Goal: Task Accomplishment & Management: Complete application form

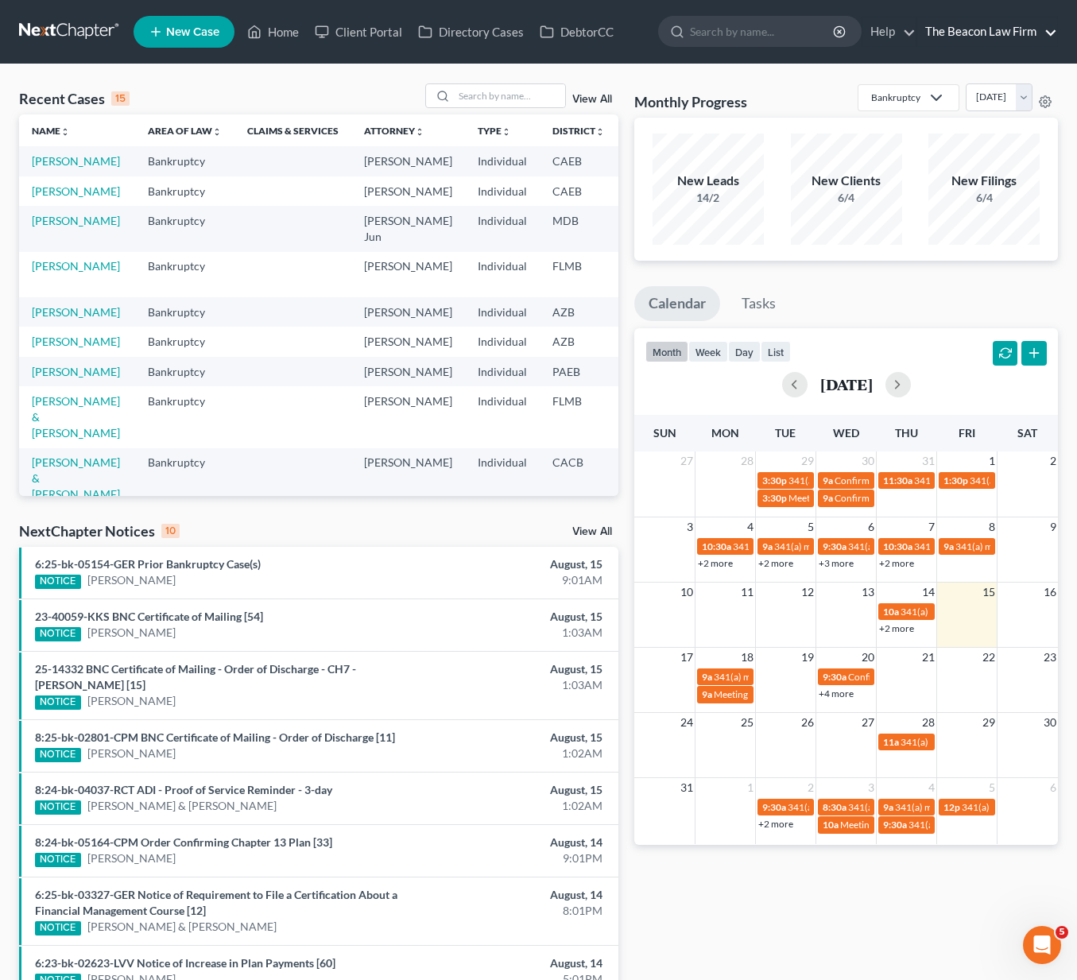
click at [967, 34] on link "The Beacon Law Firm" at bounding box center [987, 31] width 140 height 29
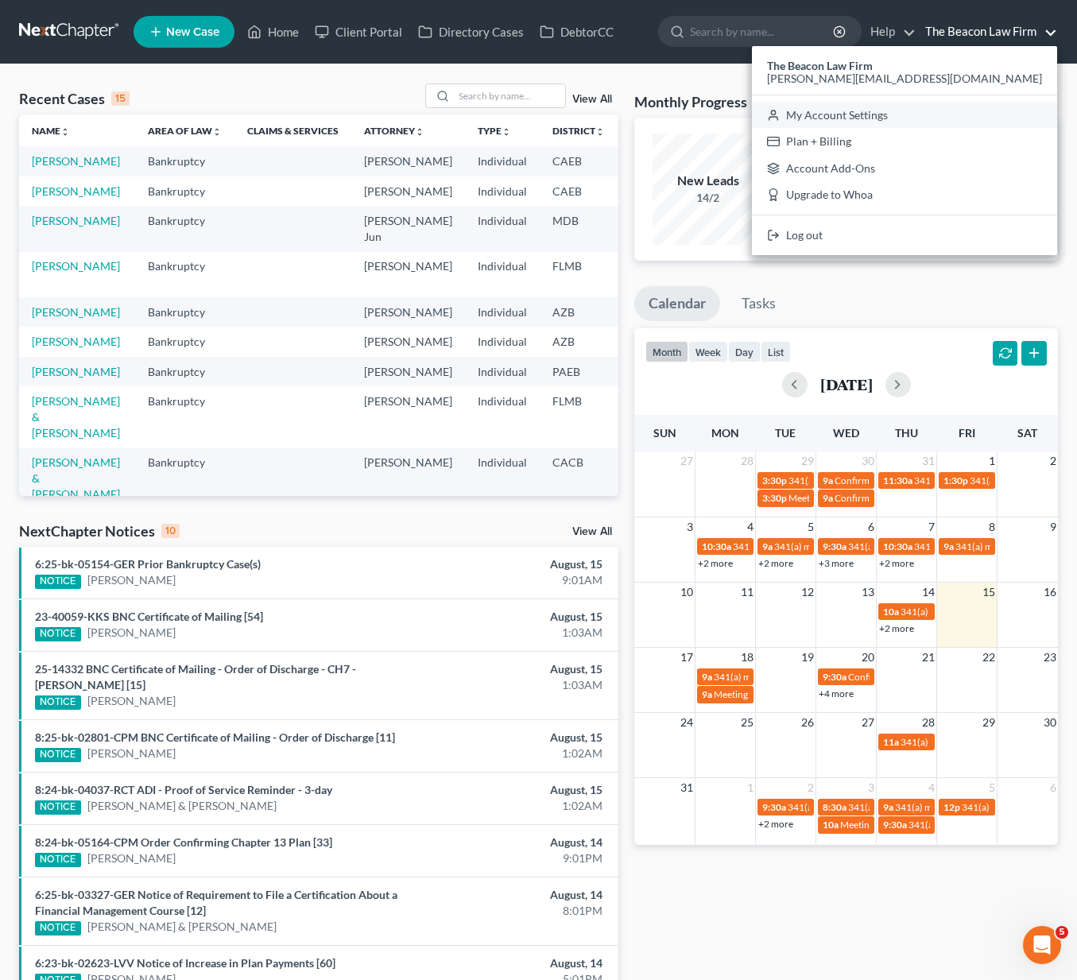
click at [955, 113] on link "My Account Settings" at bounding box center [904, 115] width 305 height 27
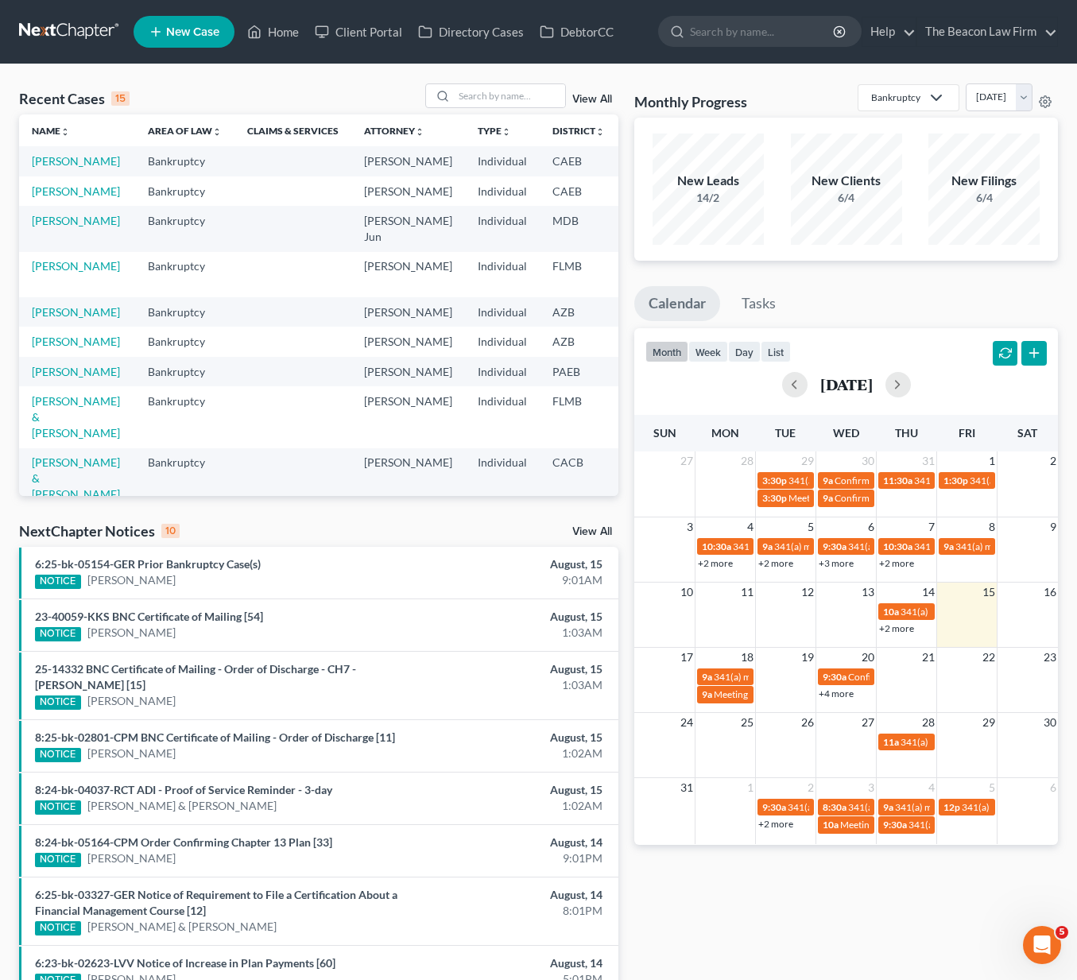
select select "24"
select select "9"
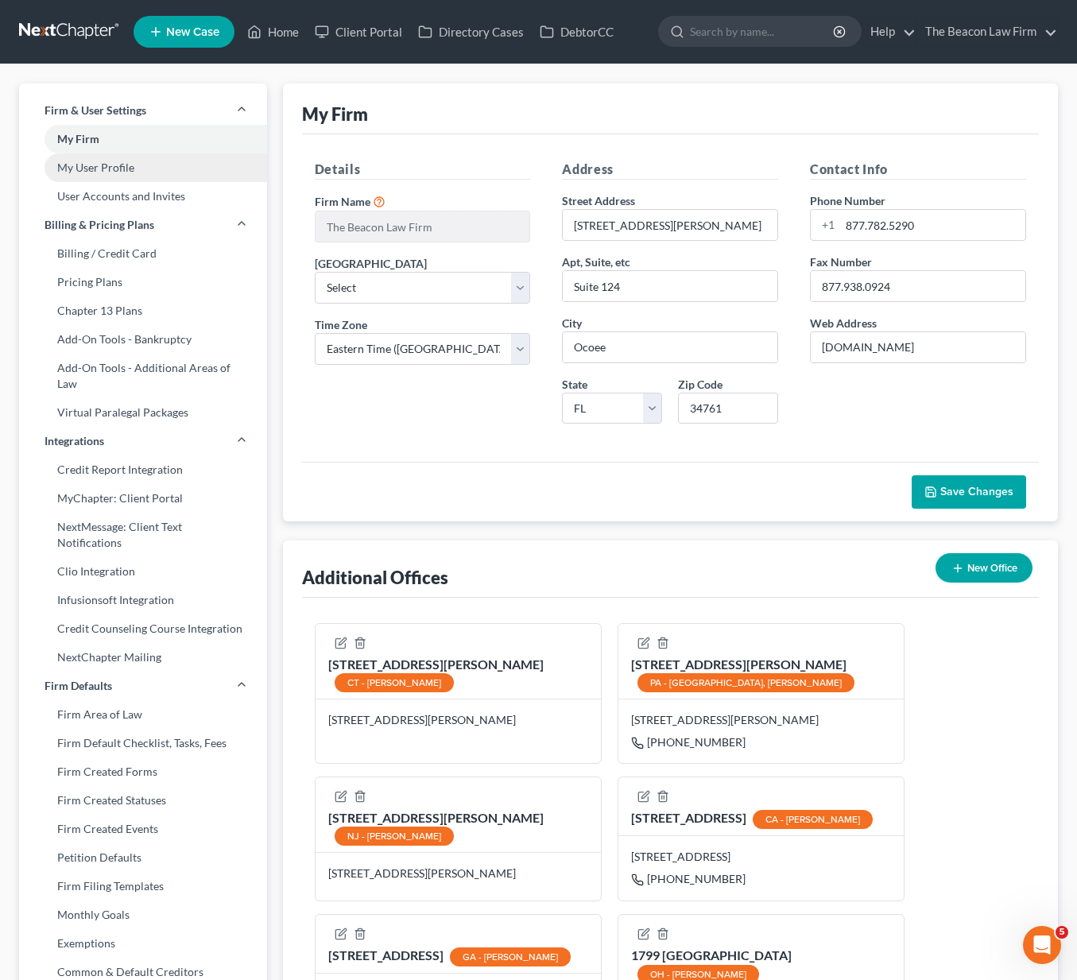
click at [159, 169] on link "My User Profile" at bounding box center [143, 167] width 248 height 29
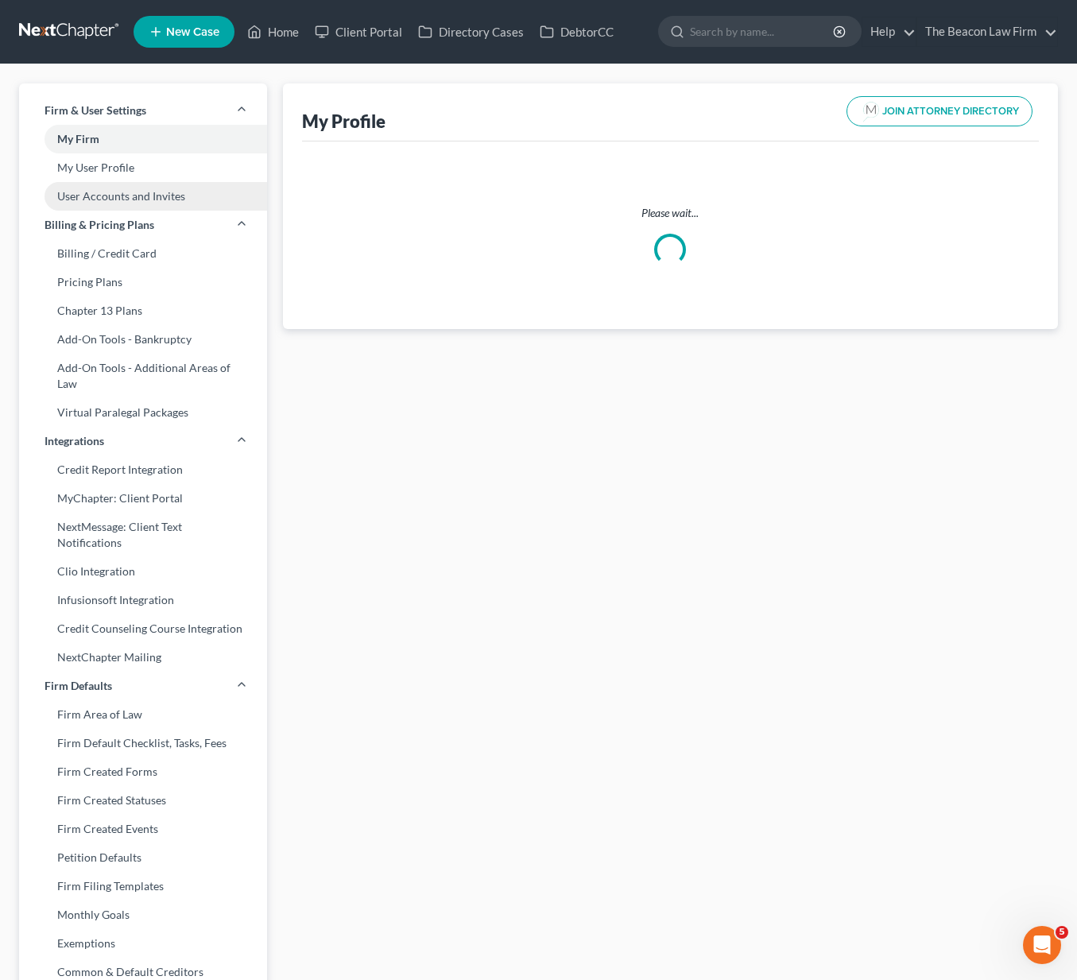
select select "21"
select select "38"
select select "attorney"
select select "0"
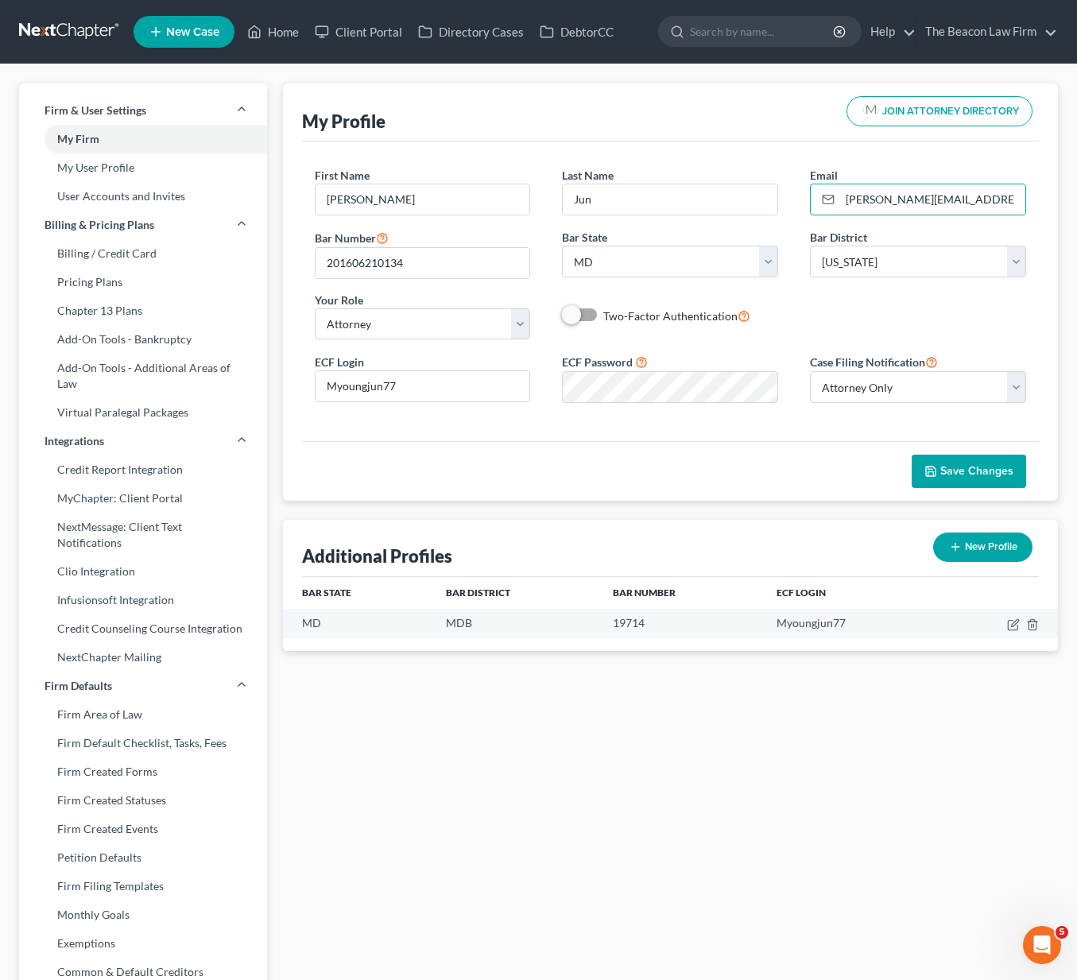
click at [894, 304] on div "First Name * [PERSON_NAME] Last Name * Jun Email * [PERSON_NAME][EMAIL_ADDRESS]…" at bounding box center [670, 259] width 743 height 185
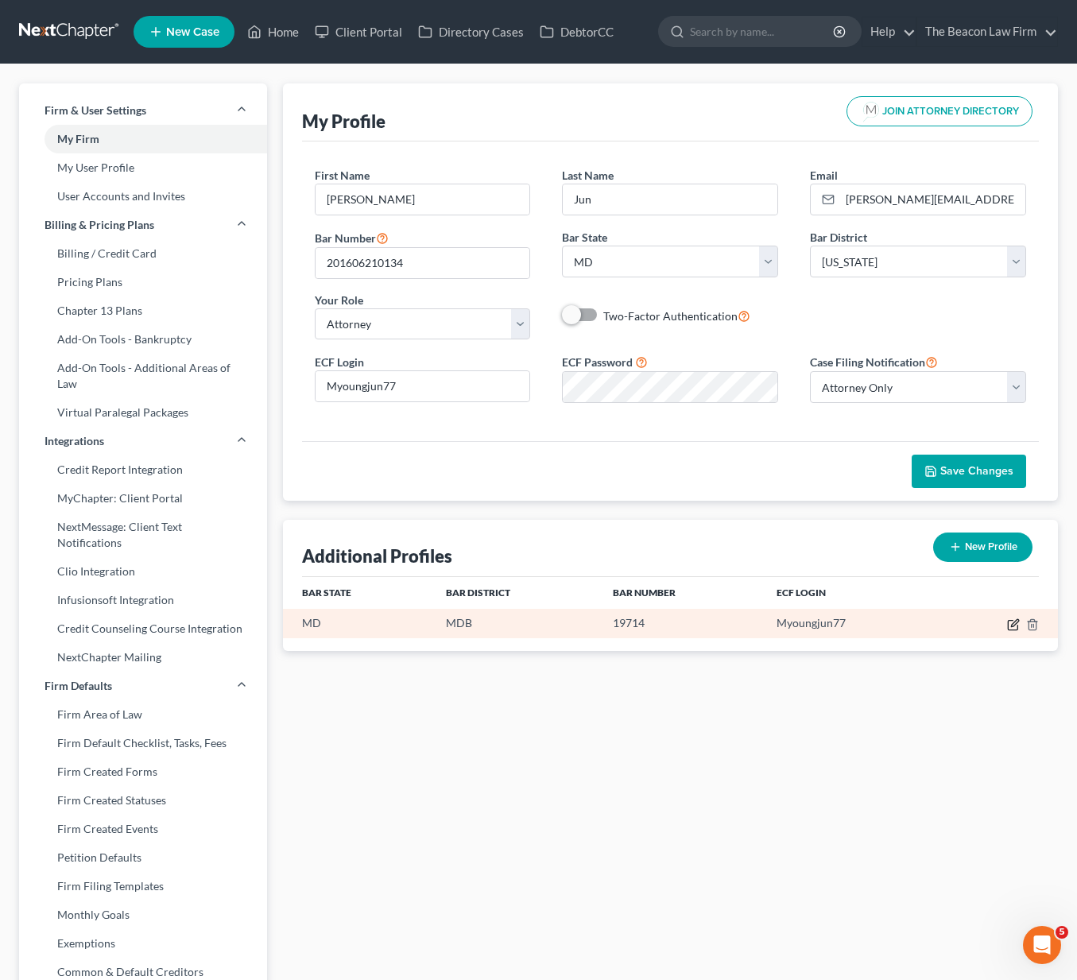
click at [1013, 621] on icon "button" at bounding box center [1013, 626] width 10 height 10
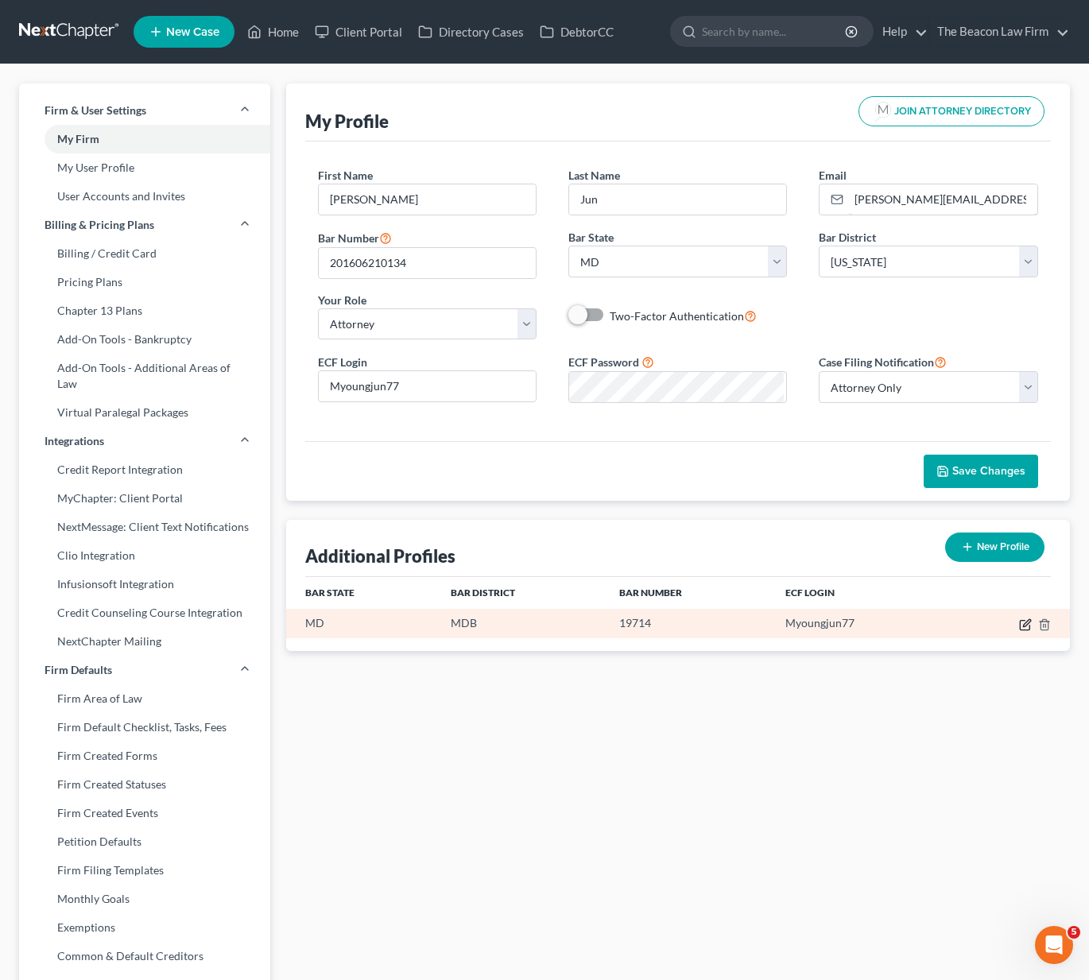
select select "21"
select select "38"
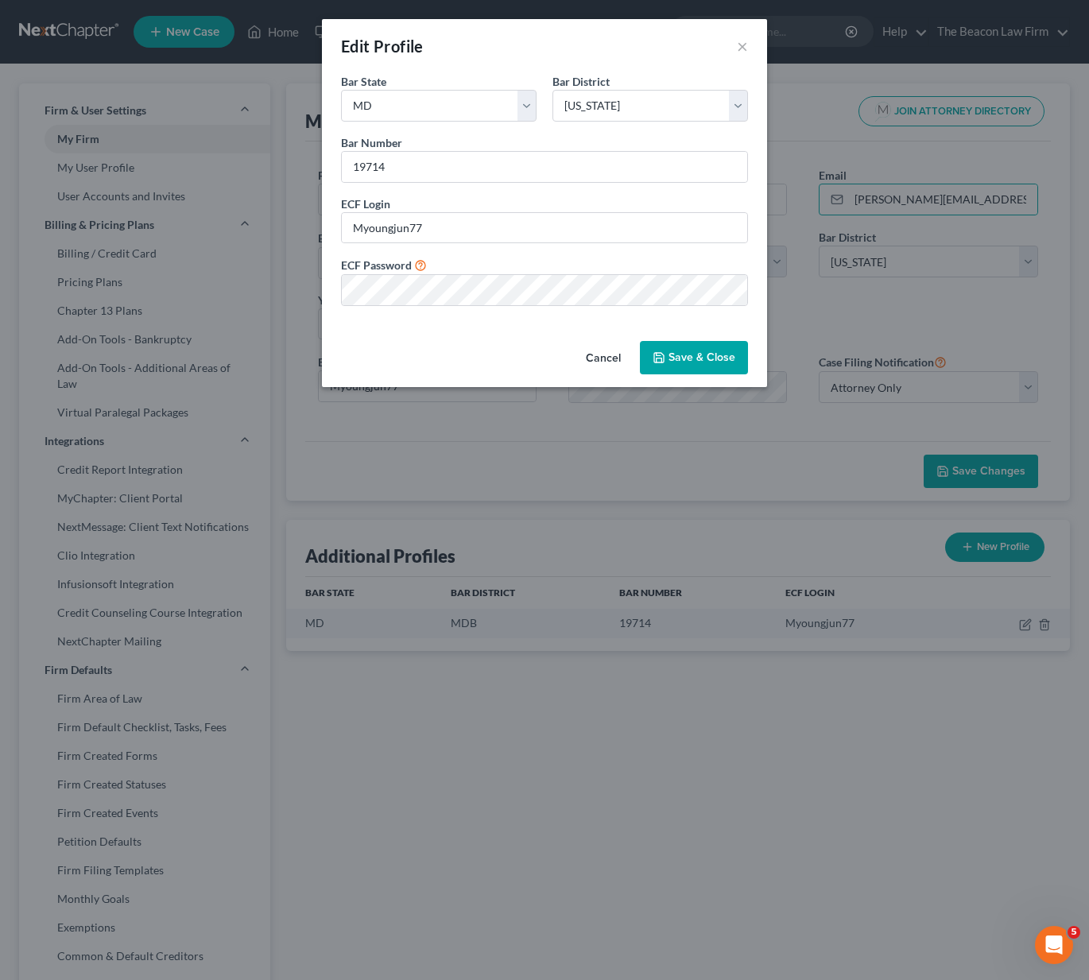
click at [608, 359] on button "Cancel" at bounding box center [603, 359] width 60 height 32
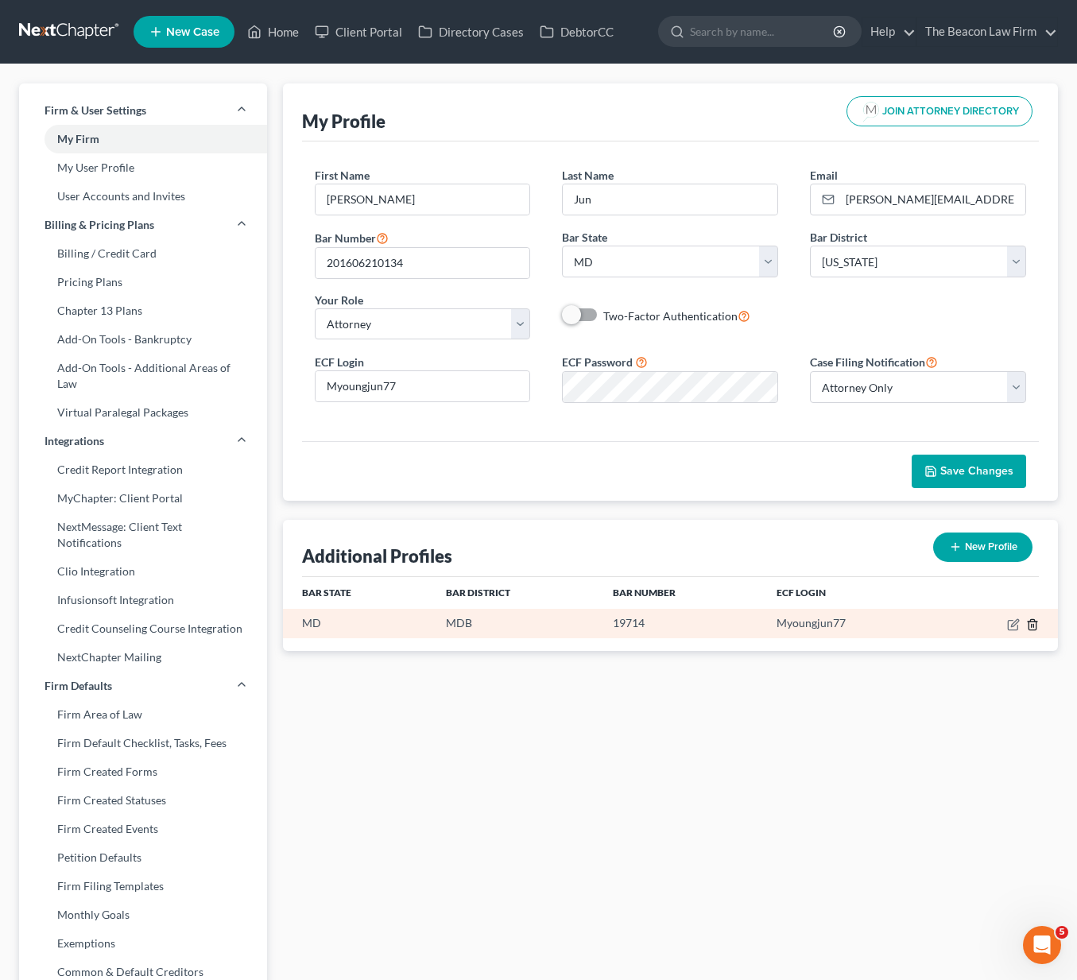
click at [1033, 630] on icon "button" at bounding box center [1032, 624] width 7 height 10
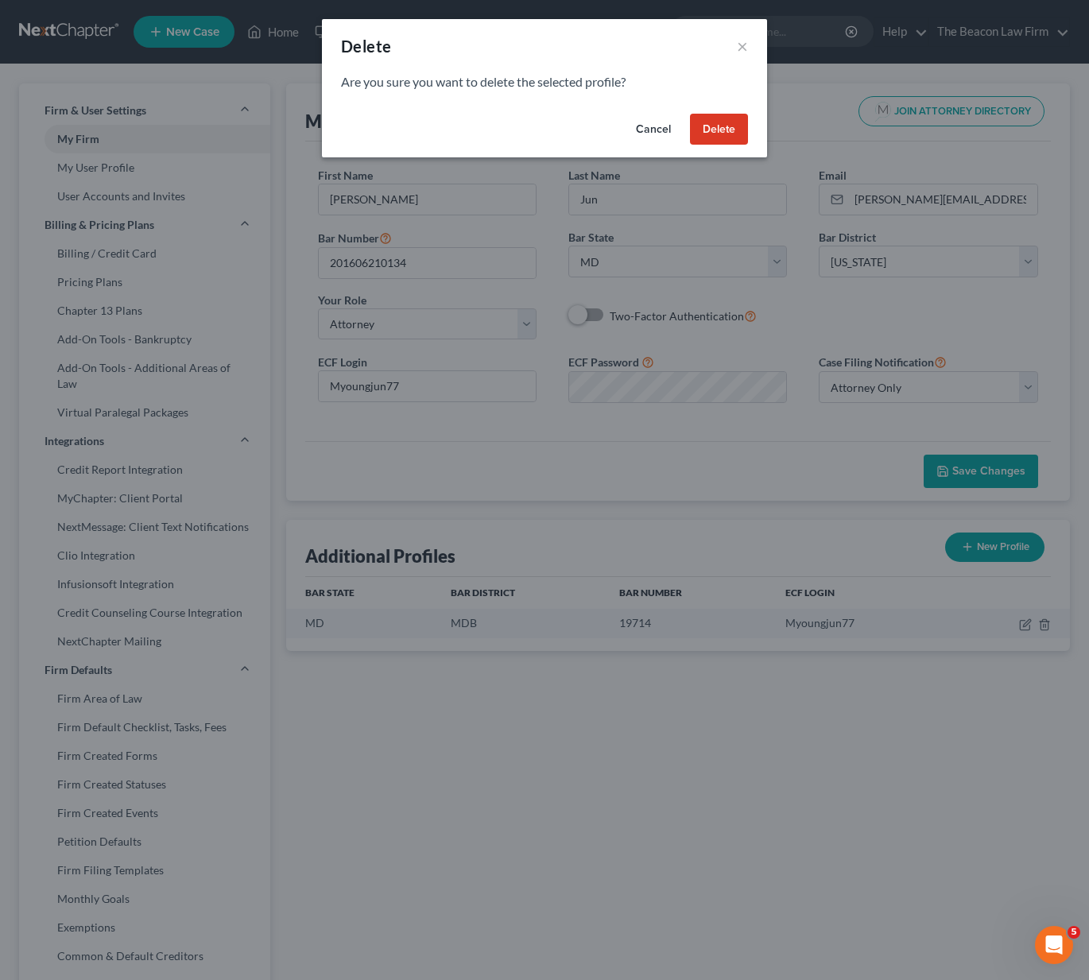
click at [717, 134] on button "Delete" at bounding box center [719, 130] width 58 height 32
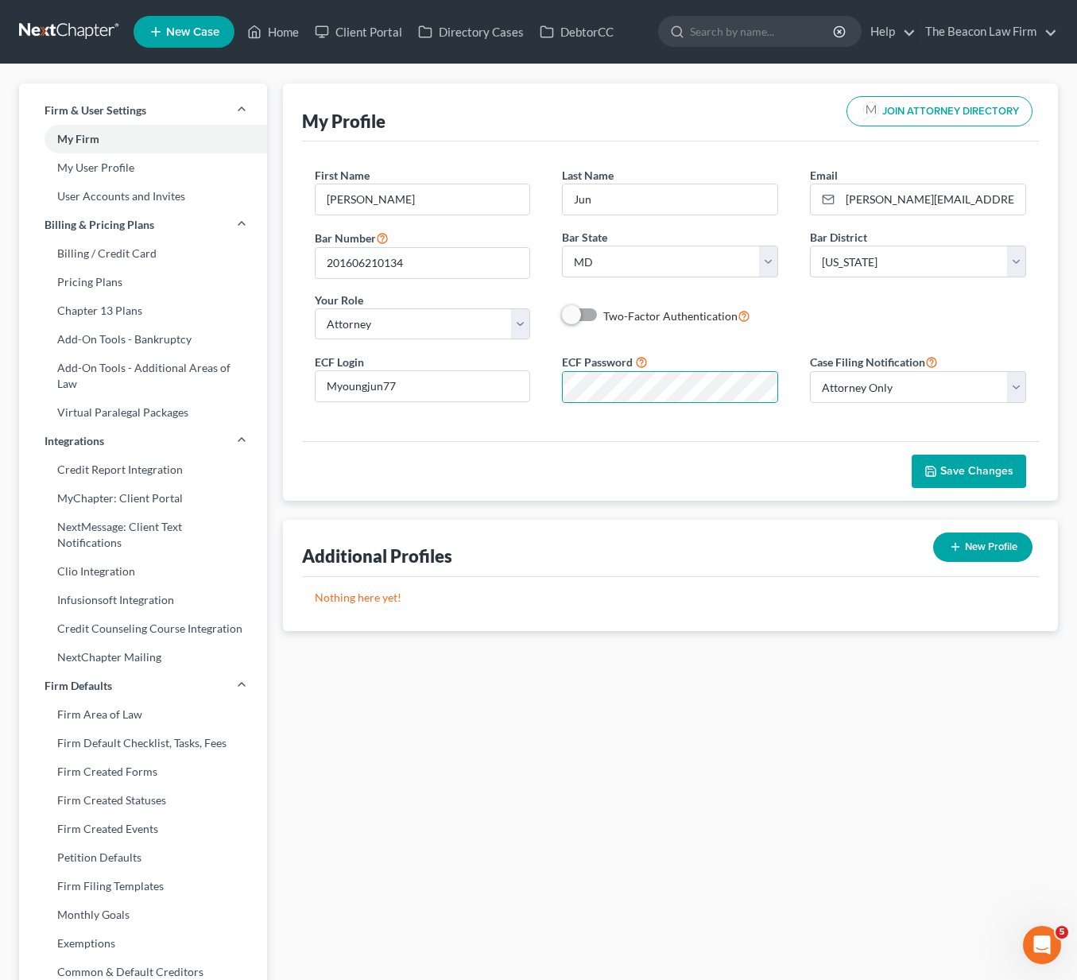
click at [952, 470] on span "Save Changes" at bounding box center [976, 471] width 73 height 14
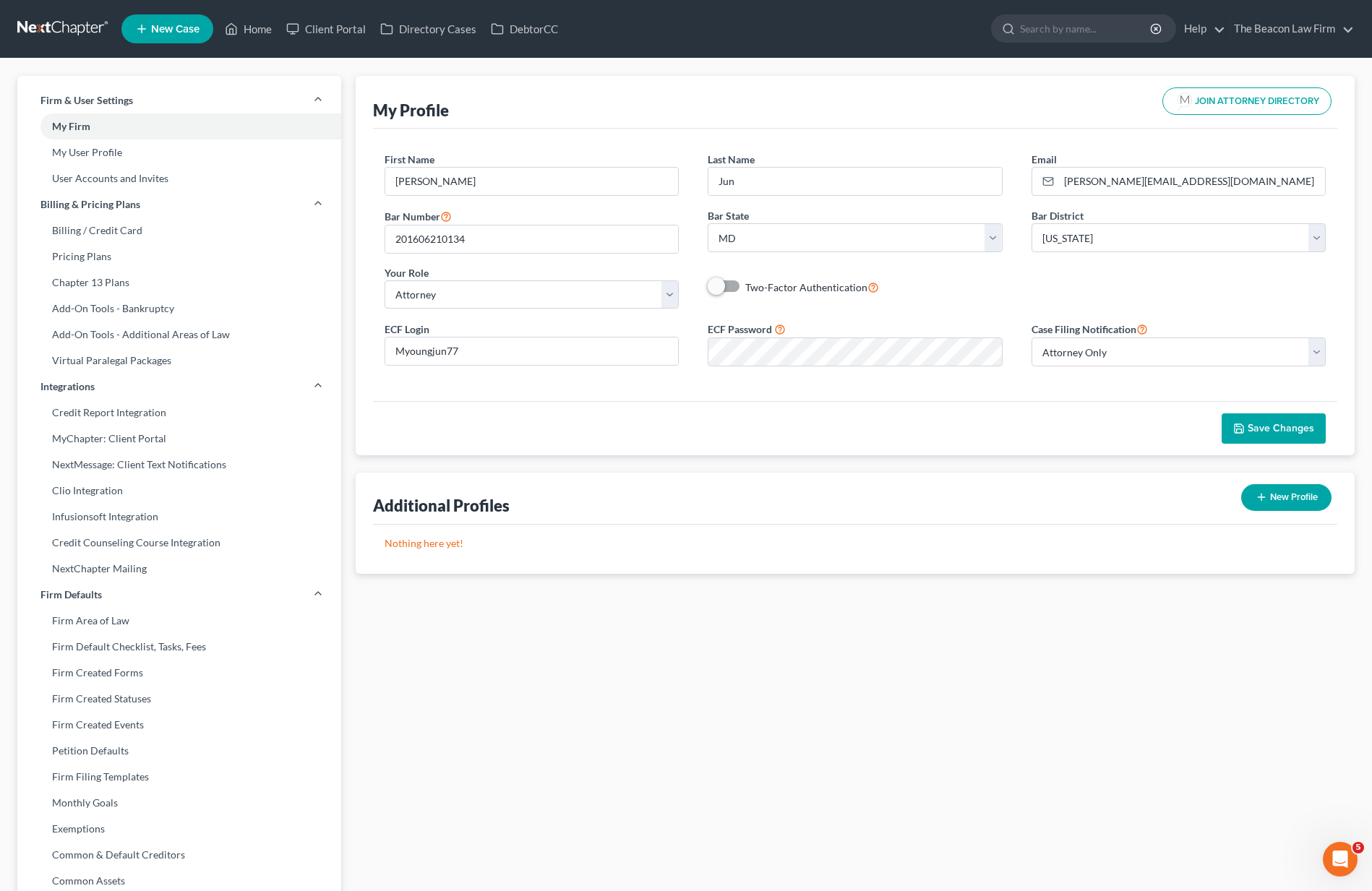
click at [73, 33] on link at bounding box center [64, 28] width 93 height 26
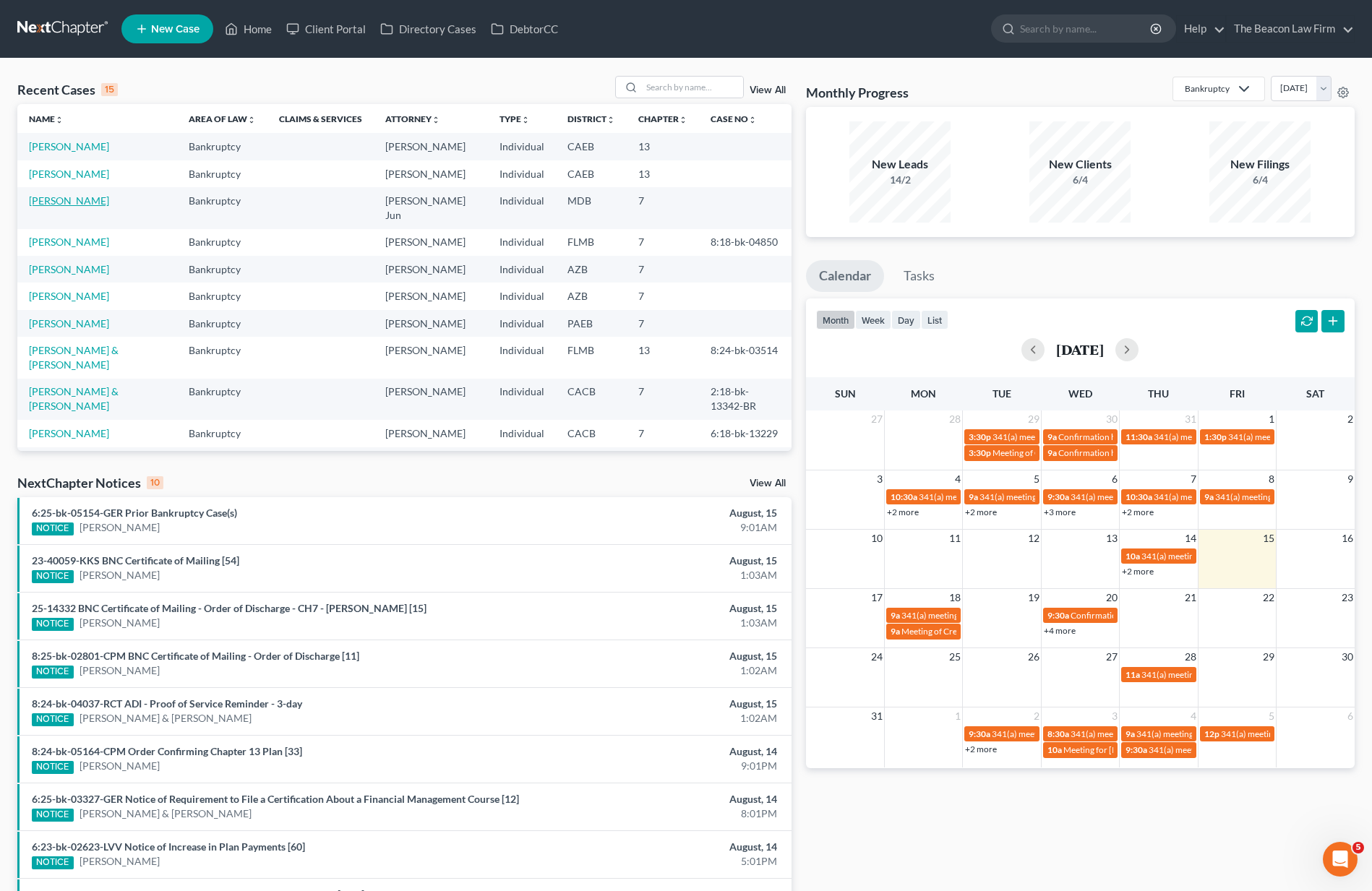
click at [69, 199] on link "[PERSON_NAME]" at bounding box center [69, 201] width 80 height 13
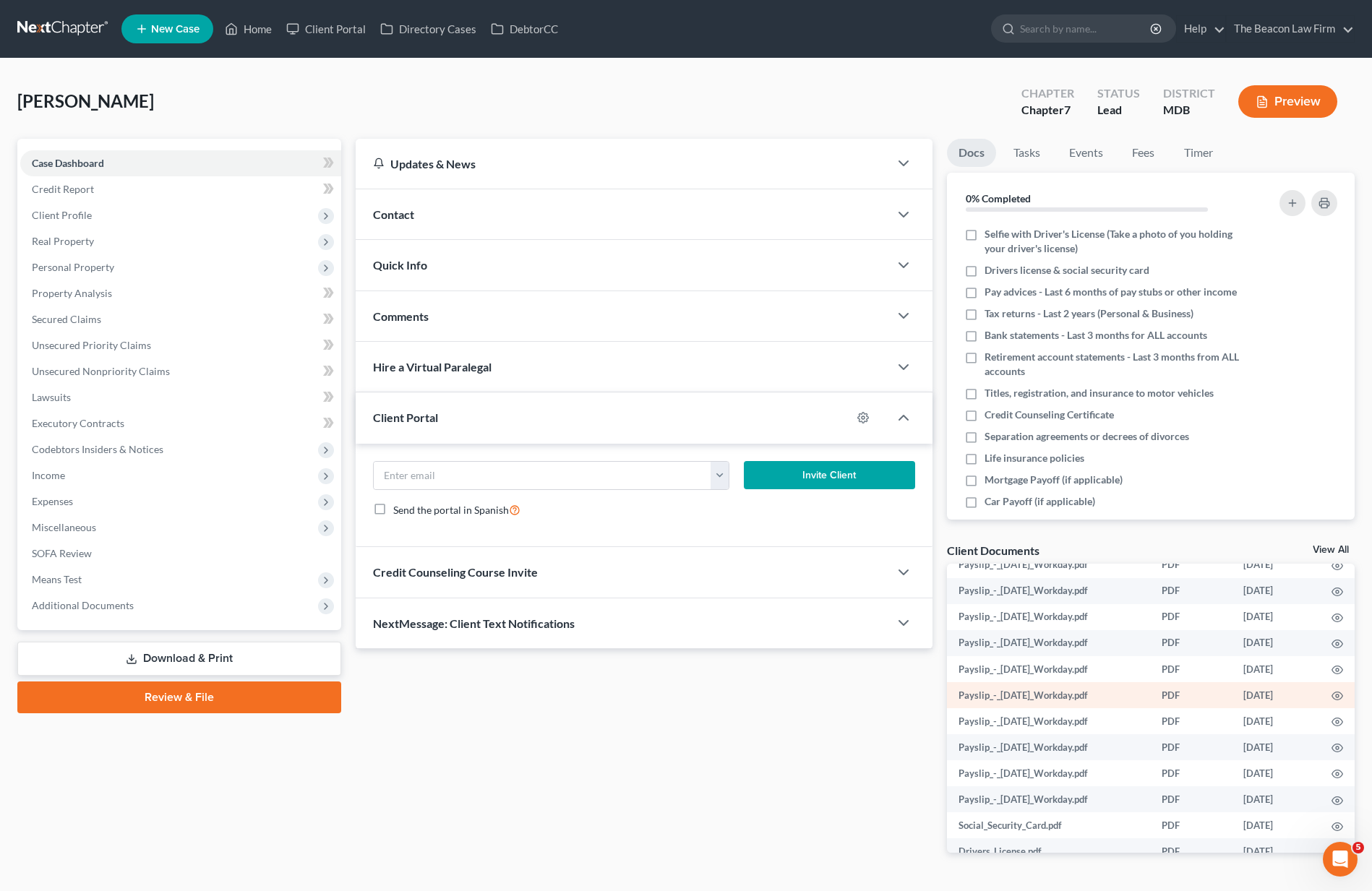
scroll to position [519, 0]
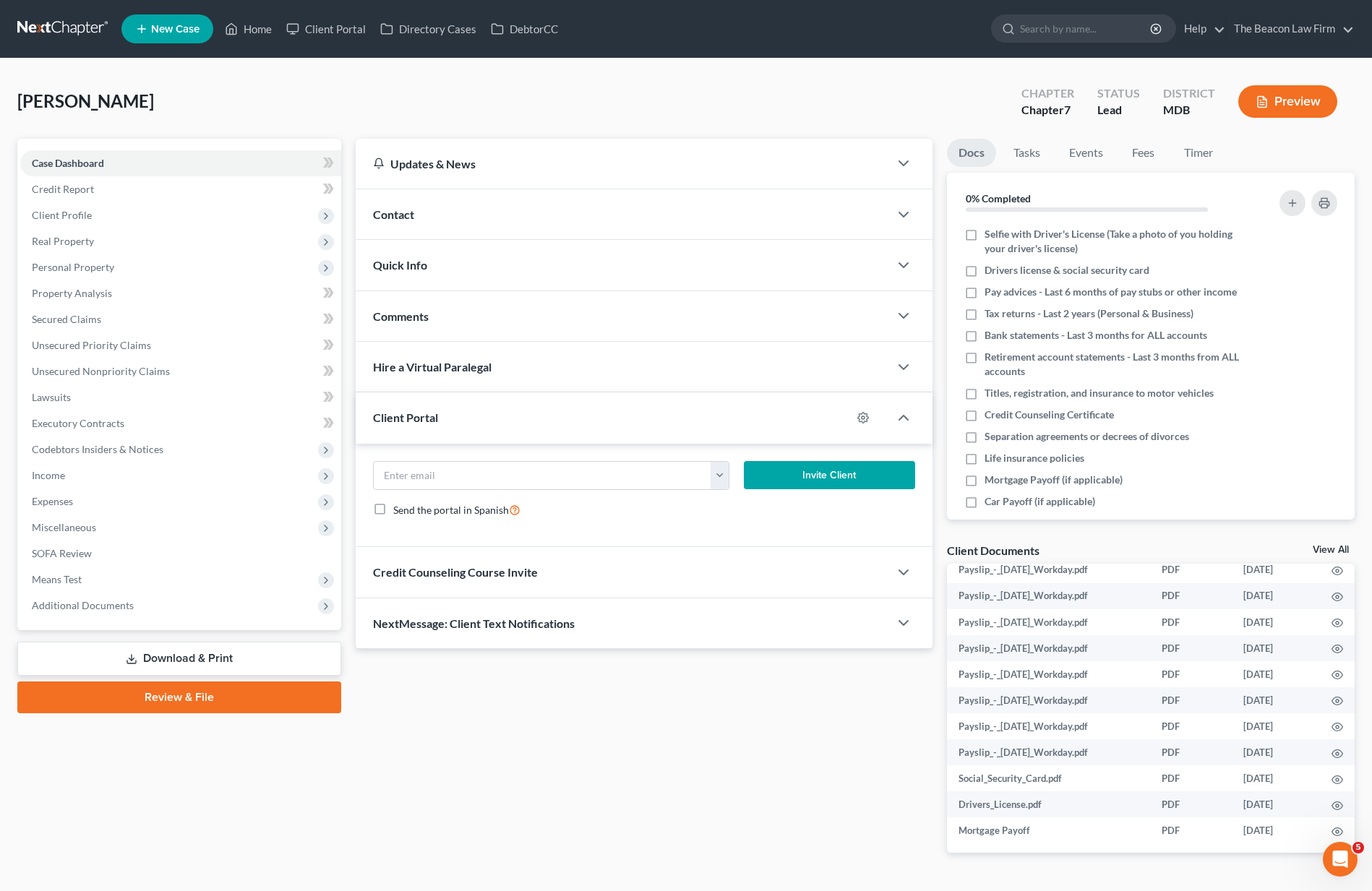
click at [228, 703] on link "Review & File" at bounding box center [179, 697] width 324 height 32
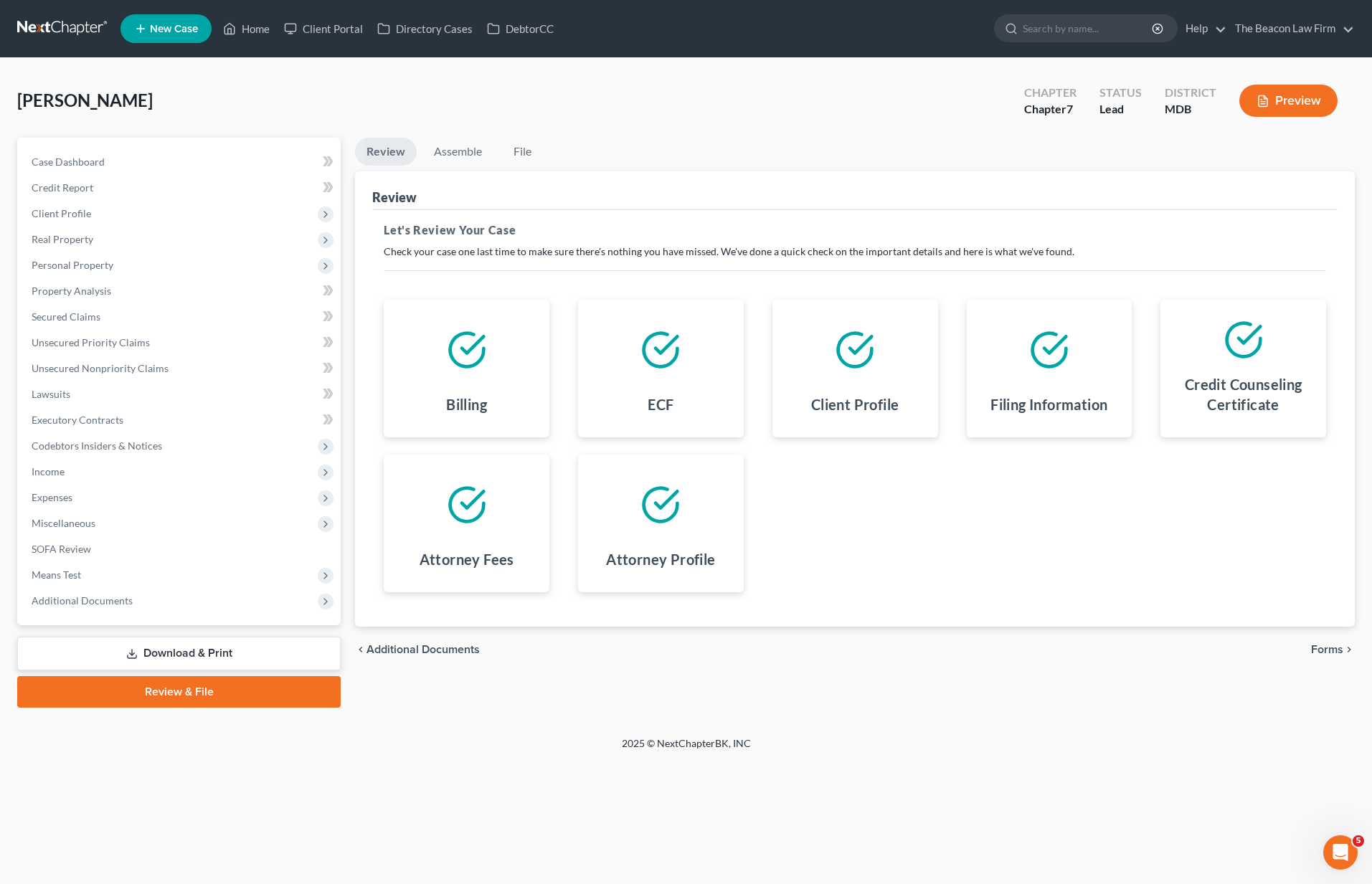
click at [1331, 648] on span "Forms" at bounding box center [1327, 649] width 32 height 12
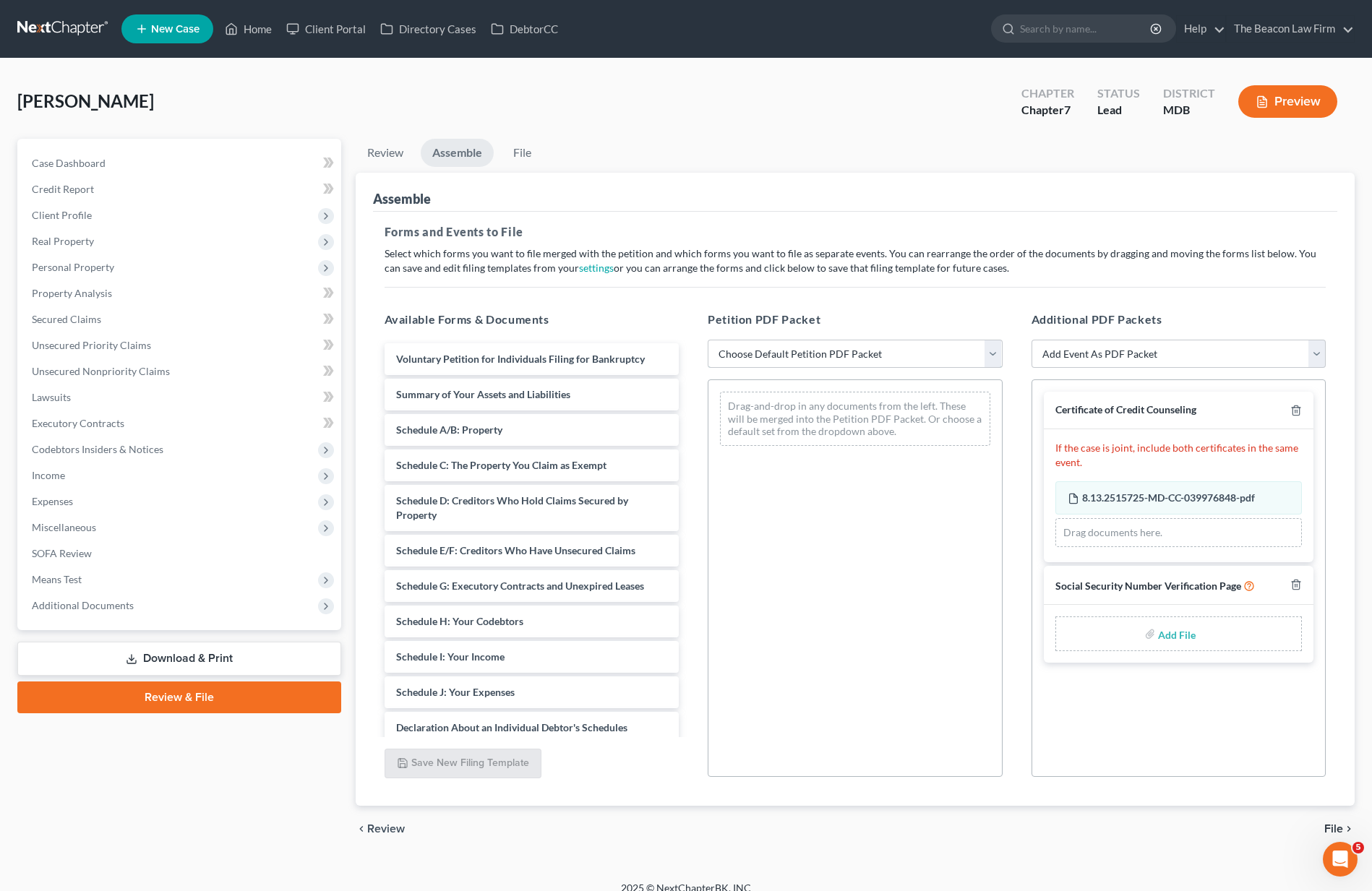
select select "1"
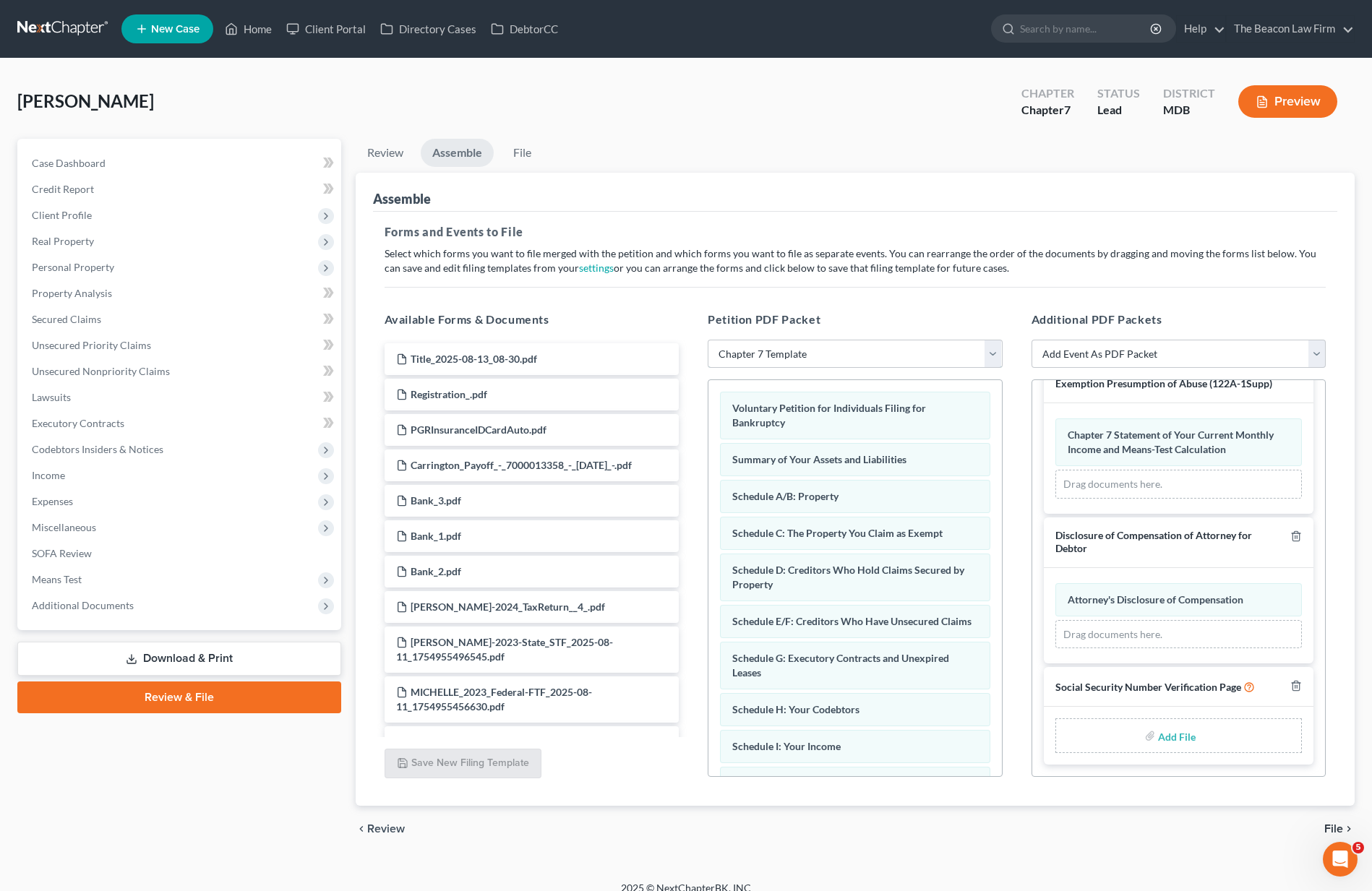
scroll to position [15, 0]
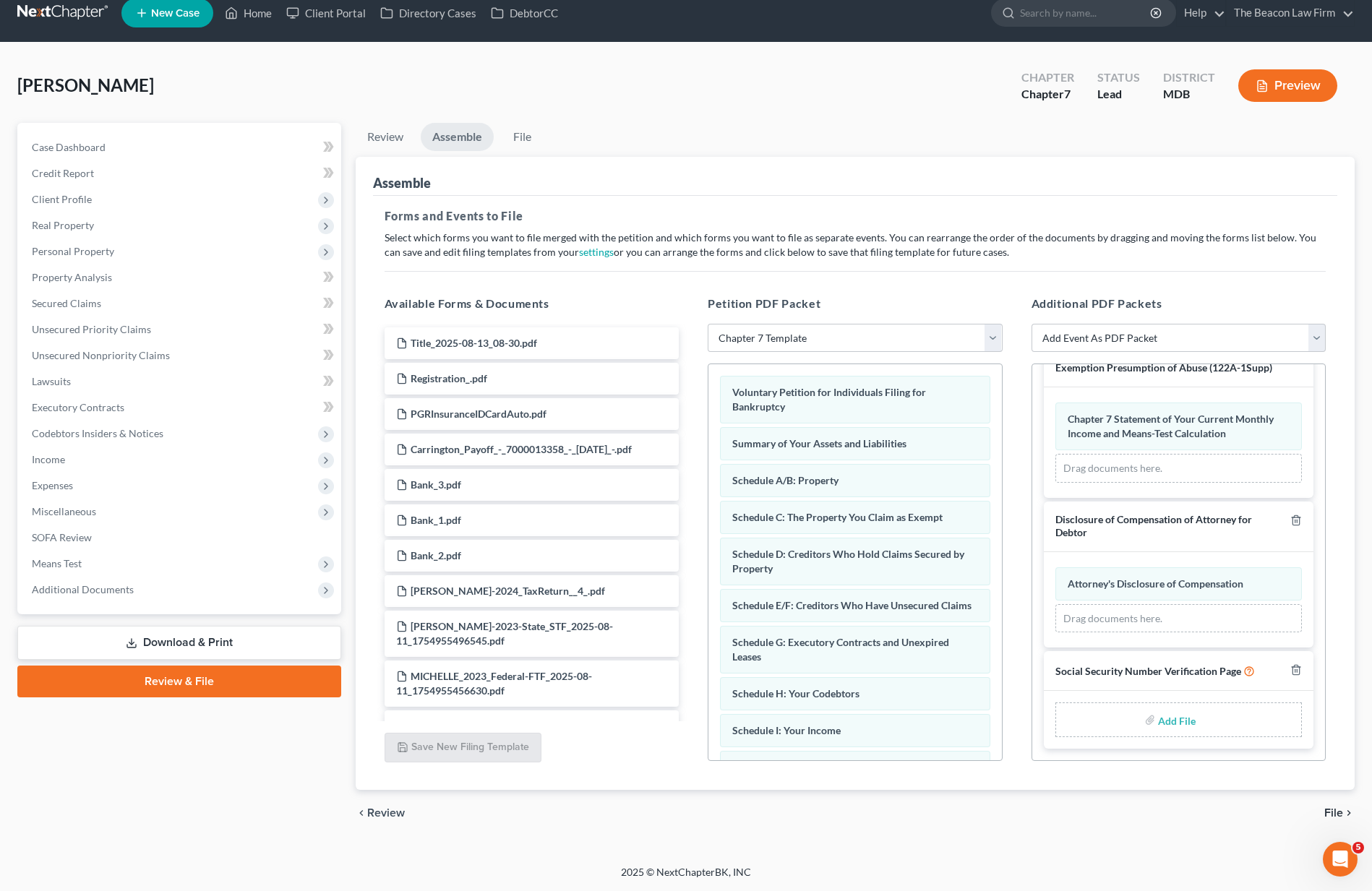
click at [1193, 723] on input "file" at bounding box center [1176, 719] width 35 height 26
type input "C:\fakepath\3a4775fa-aeca-4c4c-b73c-1bf8d515d647.pdf"
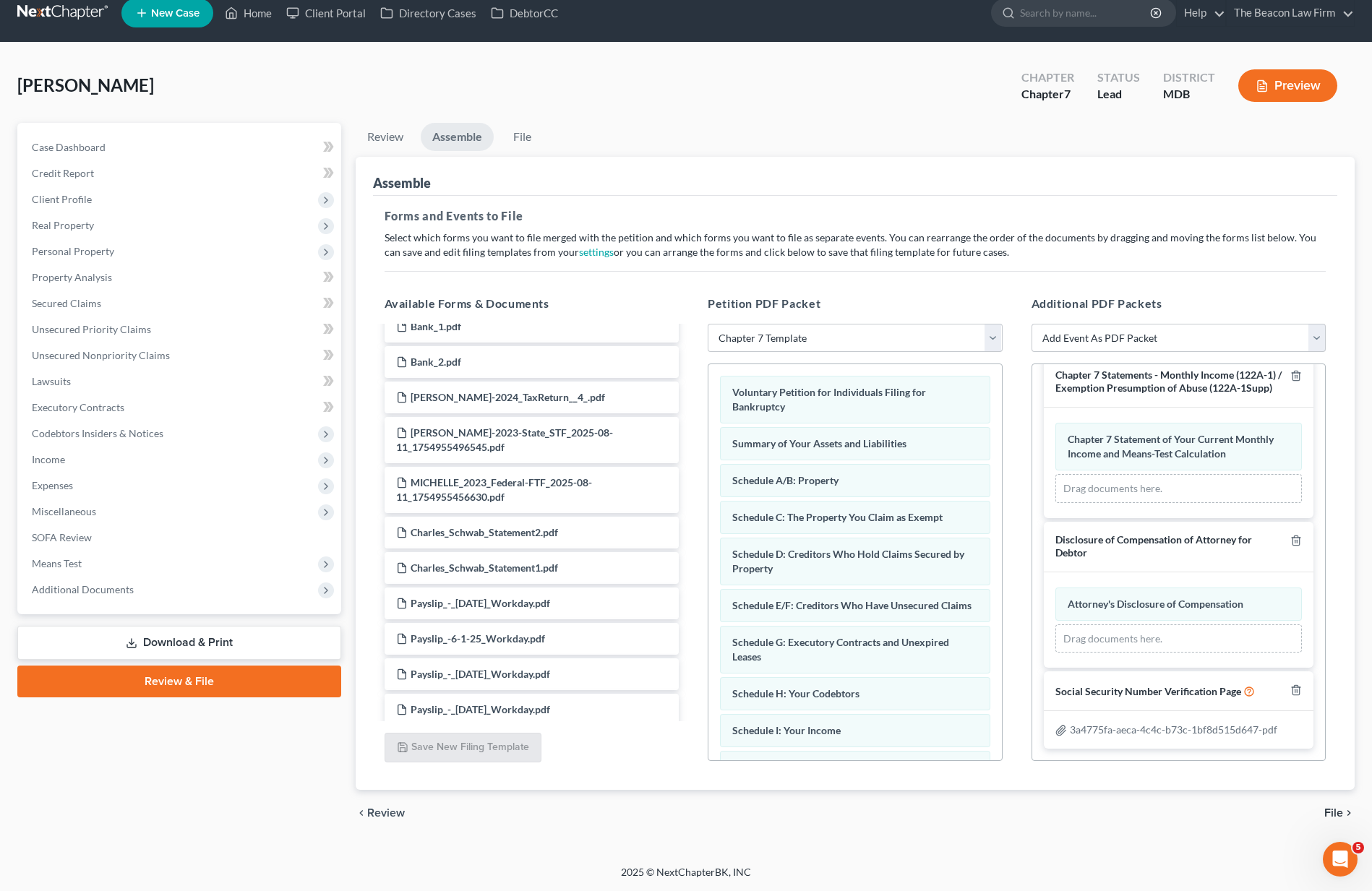
scroll to position [493, 0]
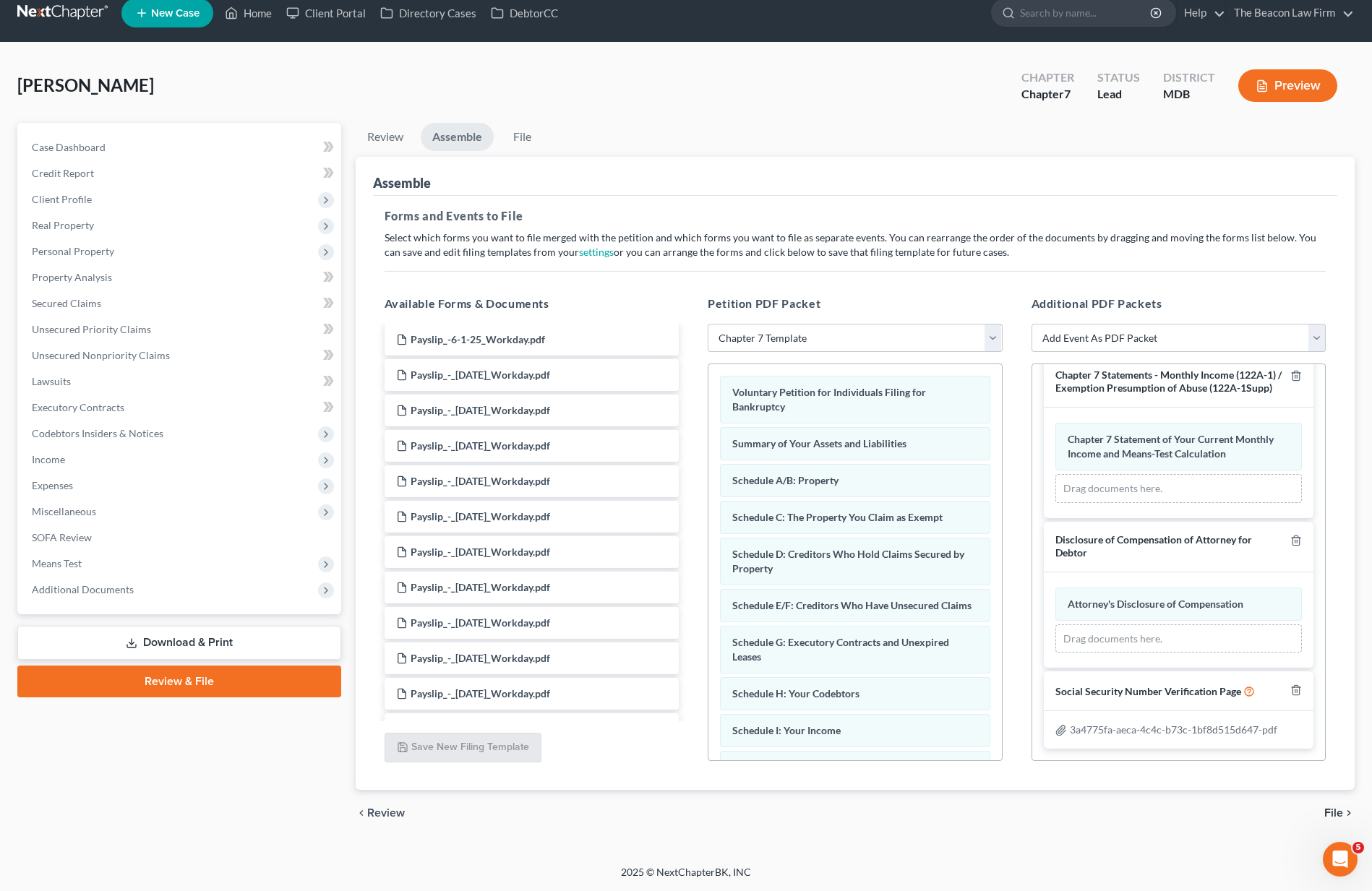
click at [1342, 816] on span "File" at bounding box center [1333, 813] width 19 height 12
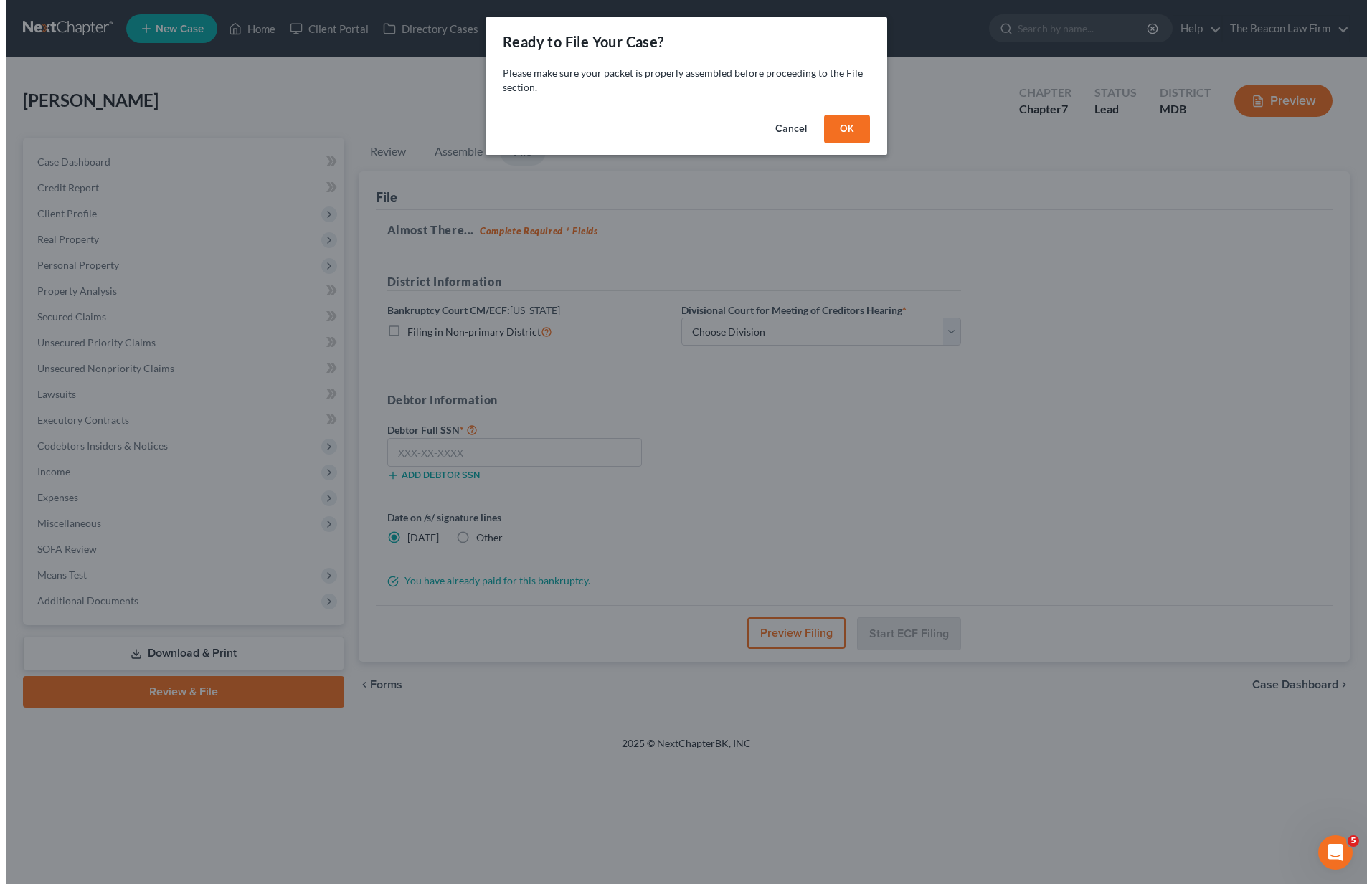
scroll to position [0, 0]
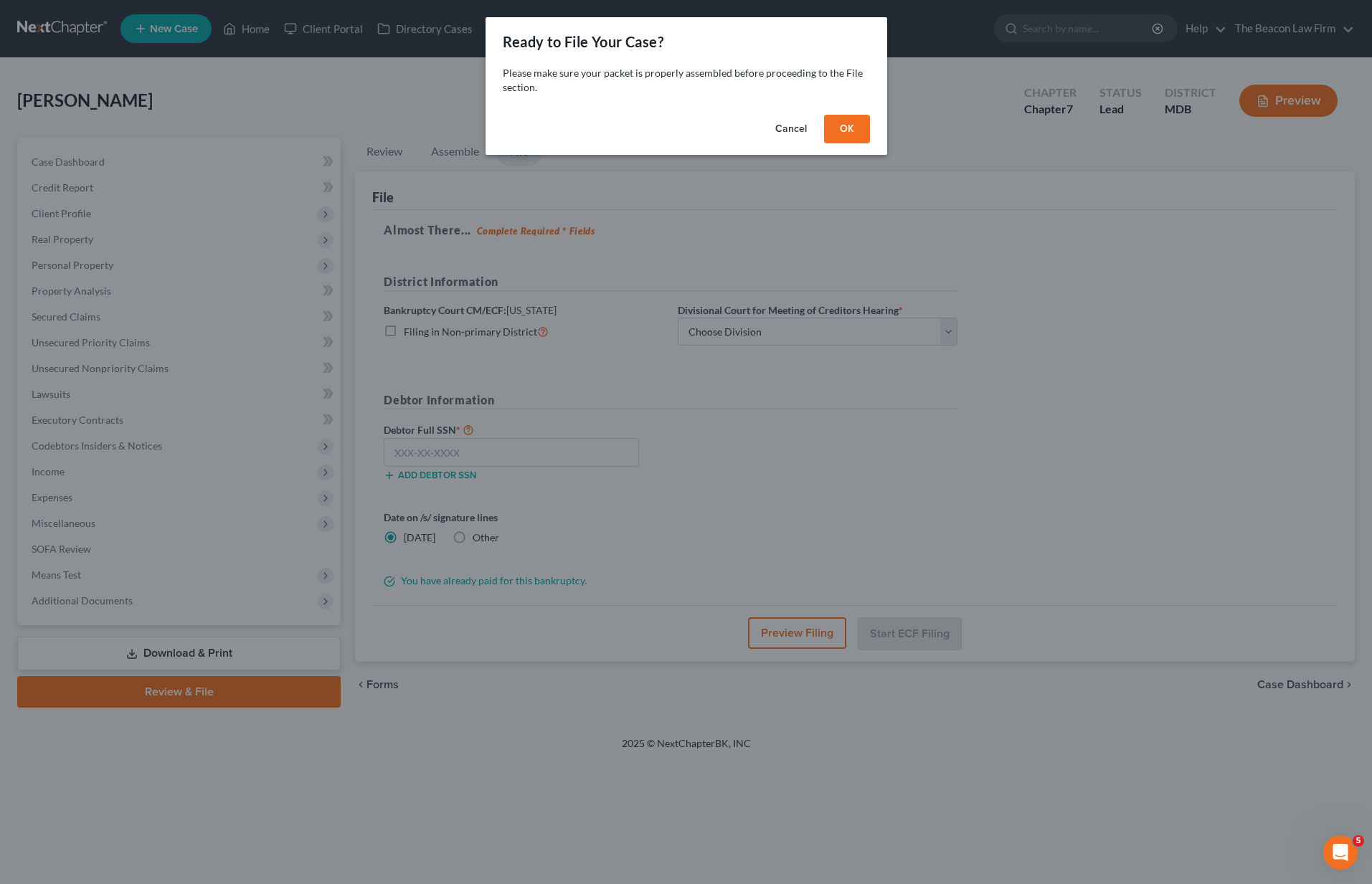
click at [844, 131] on button "OK" at bounding box center [846, 129] width 46 height 29
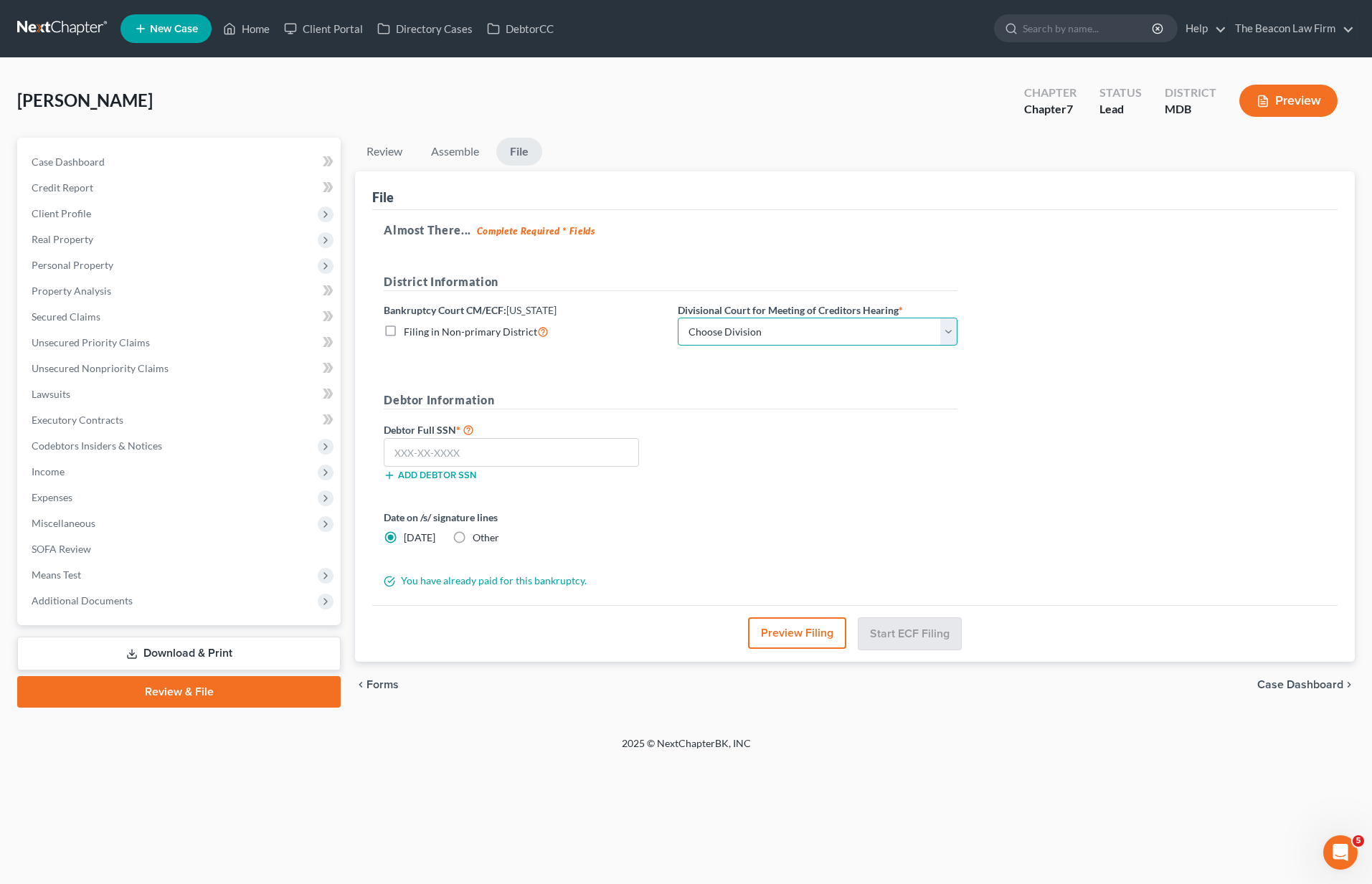
select select "1"
click at [576, 453] on input "text" at bounding box center [511, 453] width 255 height 29
type input "216-19-3504"
click at [916, 641] on button "Start ECF Filing" at bounding box center [910, 632] width 103 height 32
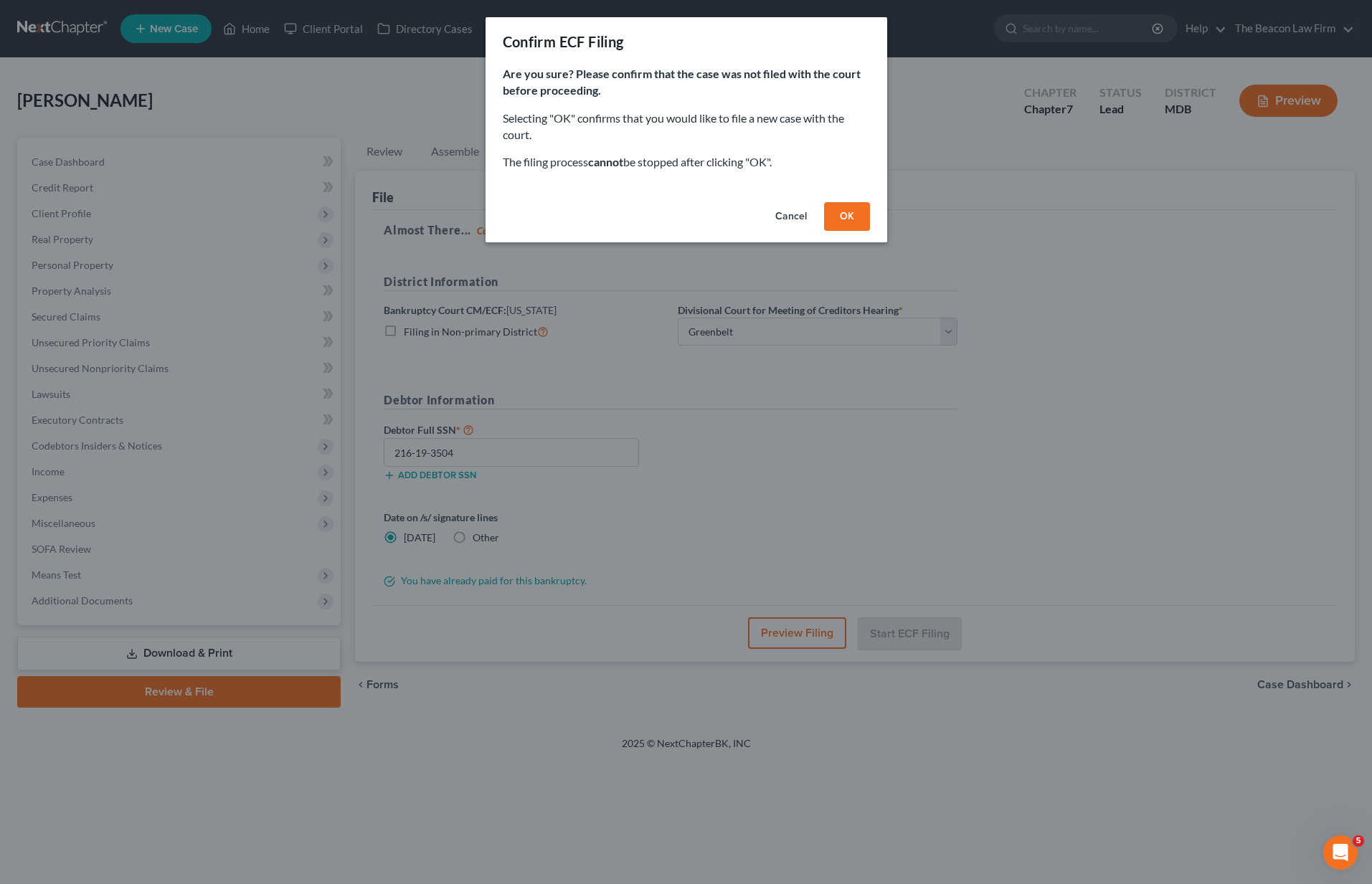
click at [856, 198] on div "Cancel OK" at bounding box center [686, 219] width 401 height 46
click at [852, 210] on button "OK" at bounding box center [846, 216] width 46 height 29
